Goal: Task Accomplishment & Management: Complete application form

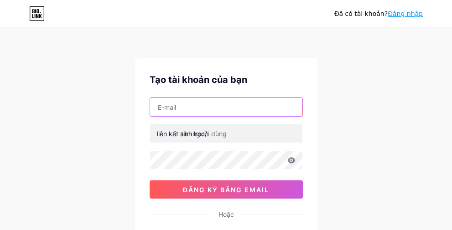
click at [190, 115] on input "text" at bounding box center [226, 107] width 152 height 18
type input "[EMAIL_ADDRESS][DOMAIN_NAME]"
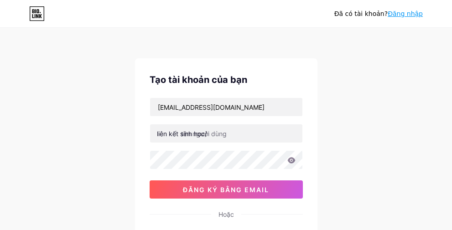
click at [178, 134] on font "liên kết sinh học/" at bounding box center [182, 134] width 50 height 8
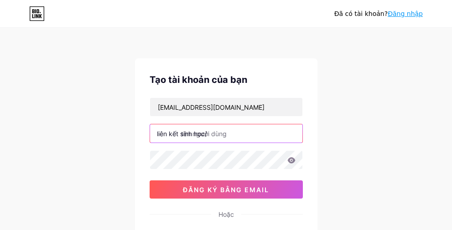
click at [209, 131] on input "text" at bounding box center [226, 134] width 152 height 18
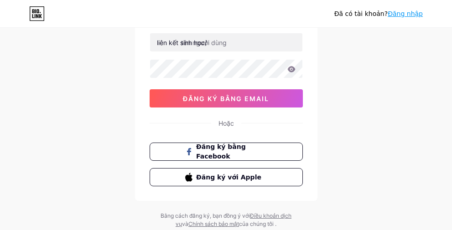
click at [199, 46] on font "liên kết sinh học/" at bounding box center [182, 43] width 50 height 8
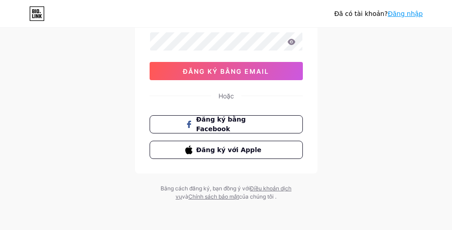
scroll to position [0, 0]
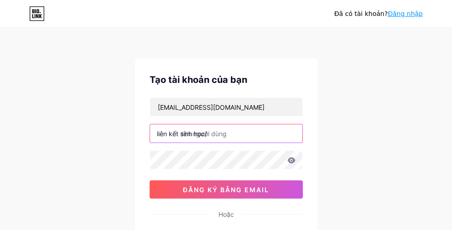
click at [212, 138] on input "text" at bounding box center [226, 134] width 152 height 18
paste input "https//[DOMAIN_NAME][URL]"
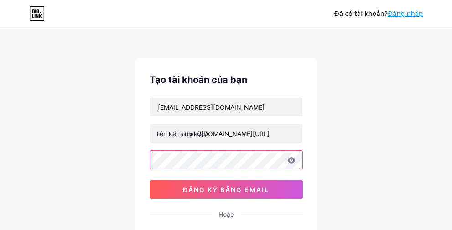
type input "[URL][DOMAIN_NAME]"
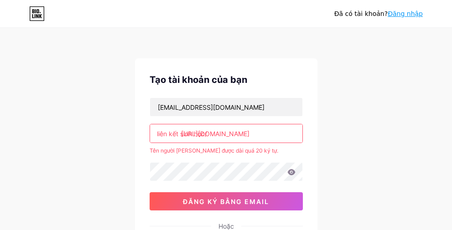
click at [289, 135] on input "[URL][DOMAIN_NAME]" at bounding box center [226, 134] width 152 height 18
drag, startPoint x: 293, startPoint y: 134, endPoint x: 94, endPoint y: 133, distance: 199.0
click at [94, 133] on div "Đã có [PERSON_NAME]? Đăng nhập Tạo tài [PERSON_NAME] bạn [EMAIL_ADDRESS][DOMAIN…" at bounding box center [226, 180] width 452 height 361
paste input "https//[DOMAIN_NAME][URL]"
click at [242, 133] on input "[URL][DOMAIN_NAME]" at bounding box center [226, 134] width 152 height 18
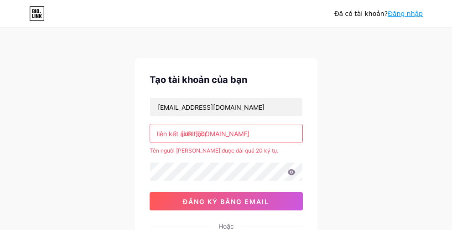
drag, startPoint x: 244, startPoint y: 135, endPoint x: 98, endPoint y: 122, distance: 146.6
click at [98, 122] on div "Đã có [PERSON_NAME]? Đăng nhập Tạo tài [PERSON_NAME] bạn [EMAIL_ADDRESS][DOMAIN…" at bounding box center [226, 180] width 452 height 361
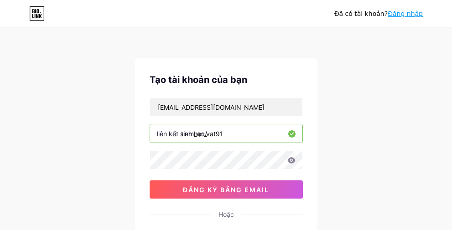
type input "tiem_an_vat91"
click at [215, 172] on div "[EMAIL_ADDRESS][DOMAIN_NAME] liên kết sinh học/ tiem_an_vat91 0cAFcWeA7TAO1KpU8…" at bounding box center [226, 148] width 153 height 101
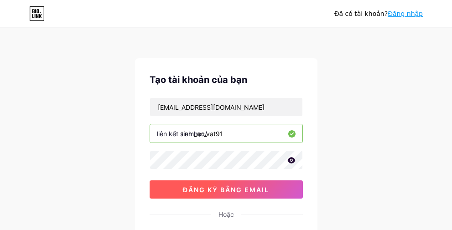
click at [239, 197] on button "đăng ký bằng email" at bounding box center [226, 190] width 153 height 18
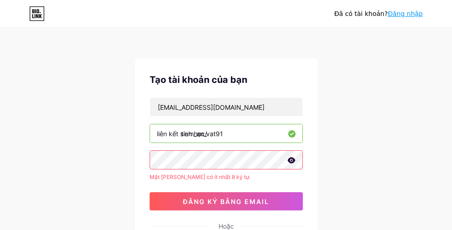
click at [96, 164] on div "Đã có [PERSON_NAME]? Đăng nhập Tạo tài [PERSON_NAME] bạn [EMAIL_ADDRESS][DOMAIN…" at bounding box center [226, 180] width 452 height 361
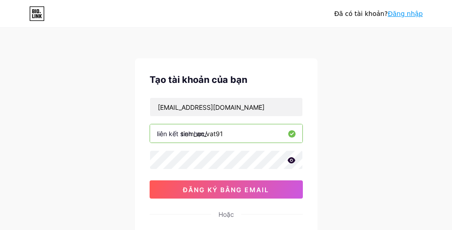
click at [290, 163] on icon at bounding box center [291, 160] width 8 height 6
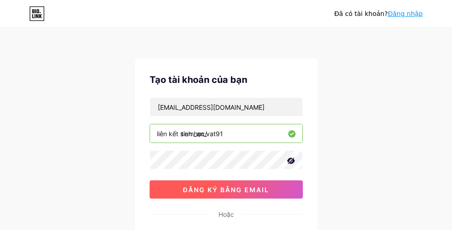
click at [243, 188] on font "đăng ký bằng email" at bounding box center [226, 190] width 86 height 8
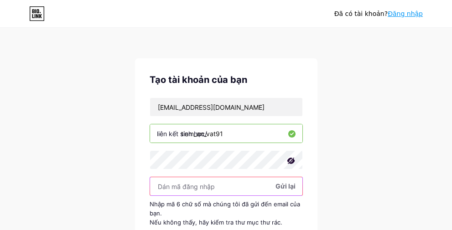
scroll to position [46, 0]
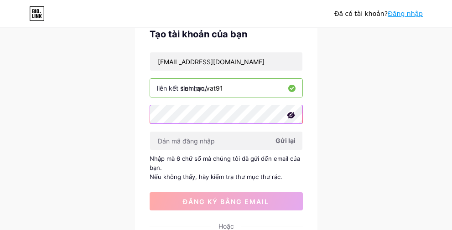
click at [120, 115] on div "Đã có [PERSON_NAME]? Đăng nhập Tạo tài [PERSON_NAME] bạn [EMAIL_ADDRESS][DOMAIN…" at bounding box center [226, 157] width 452 height 407
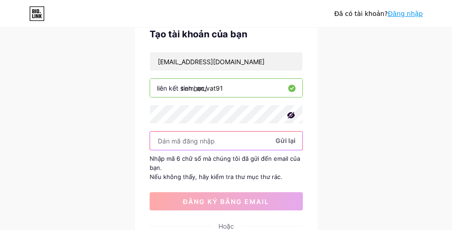
click at [186, 135] on input "text" at bounding box center [226, 141] width 152 height 18
paste input "[PERSON_NAME]@123"
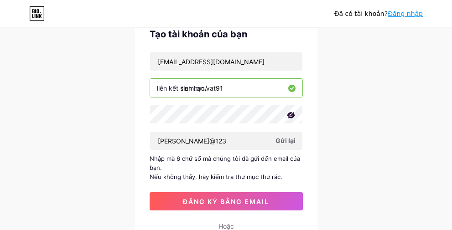
click at [292, 144] on font "Gửi lại" at bounding box center [286, 141] width 20 height 8
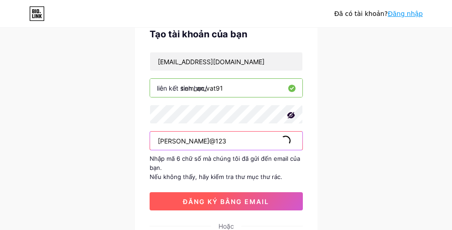
click at [255, 199] on font "đăng ký bằng email" at bounding box center [226, 202] width 86 height 8
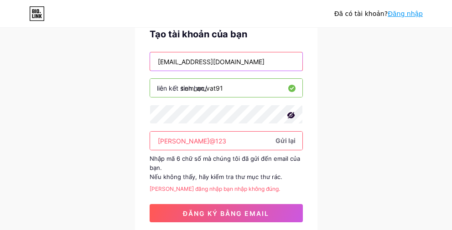
click at [240, 66] on input "[EMAIL_ADDRESS][DOMAIN_NAME]" at bounding box center [226, 61] width 152 height 18
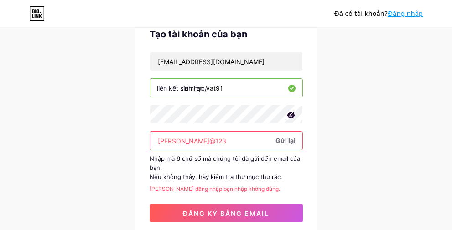
click at [226, 91] on input "tiem_an_vat91" at bounding box center [226, 88] width 152 height 18
drag, startPoint x: 239, startPoint y: 94, endPoint x: 142, endPoint y: 94, distance: 96.7
click at [142, 94] on div "Tạo tài [PERSON_NAME] bạn [EMAIL_ADDRESS][DOMAIN_NAME] liên kết sinh học/ tiem_…" at bounding box center [226, 164] width 183 height 303
click at [203, 142] on input "[PERSON_NAME]@123" at bounding box center [226, 141] width 152 height 18
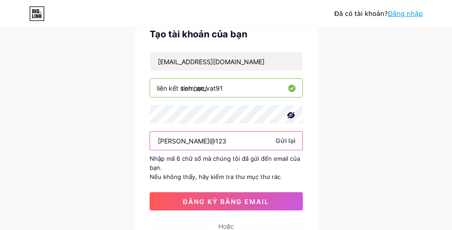
drag, startPoint x: 203, startPoint y: 142, endPoint x: 138, endPoint y: 142, distance: 65.3
click at [138, 142] on div "Tạo tài [PERSON_NAME] bạn [EMAIL_ADDRESS][DOMAIN_NAME] liên kết sinh học/ tiem_…" at bounding box center [226, 159] width 183 height 292
paste input "tiem_an_vat91"
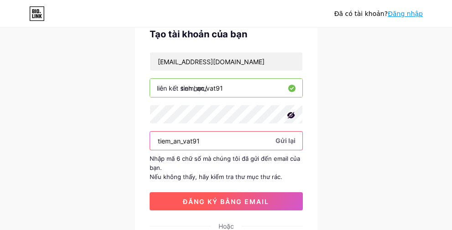
type input "tiem_an_vat91"
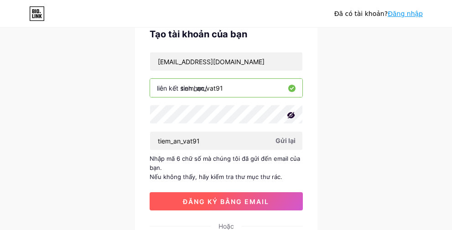
click at [187, 199] on font "đăng ký bằng email" at bounding box center [226, 202] width 86 height 8
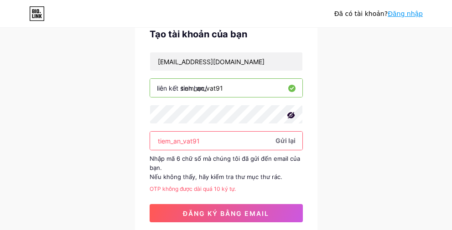
drag, startPoint x: 210, startPoint y: 145, endPoint x: 127, endPoint y: 143, distance: 83.1
click at [127, 143] on div "Đã có [PERSON_NAME]? Đăng nhập Tạo tài [PERSON_NAME] bạn [EMAIL_ADDRESS][DOMAIN…" at bounding box center [226, 163] width 452 height 418
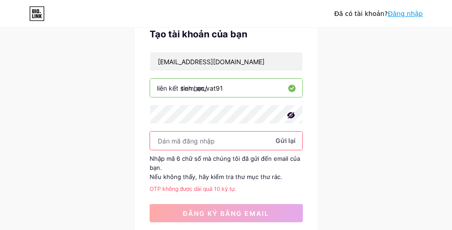
click at [225, 89] on input "tiem_an_vat91" at bounding box center [226, 88] width 152 height 18
click at [290, 144] on font "Gửi lại" at bounding box center [286, 141] width 20 height 8
